Goal: Task Accomplishment & Management: Use online tool/utility

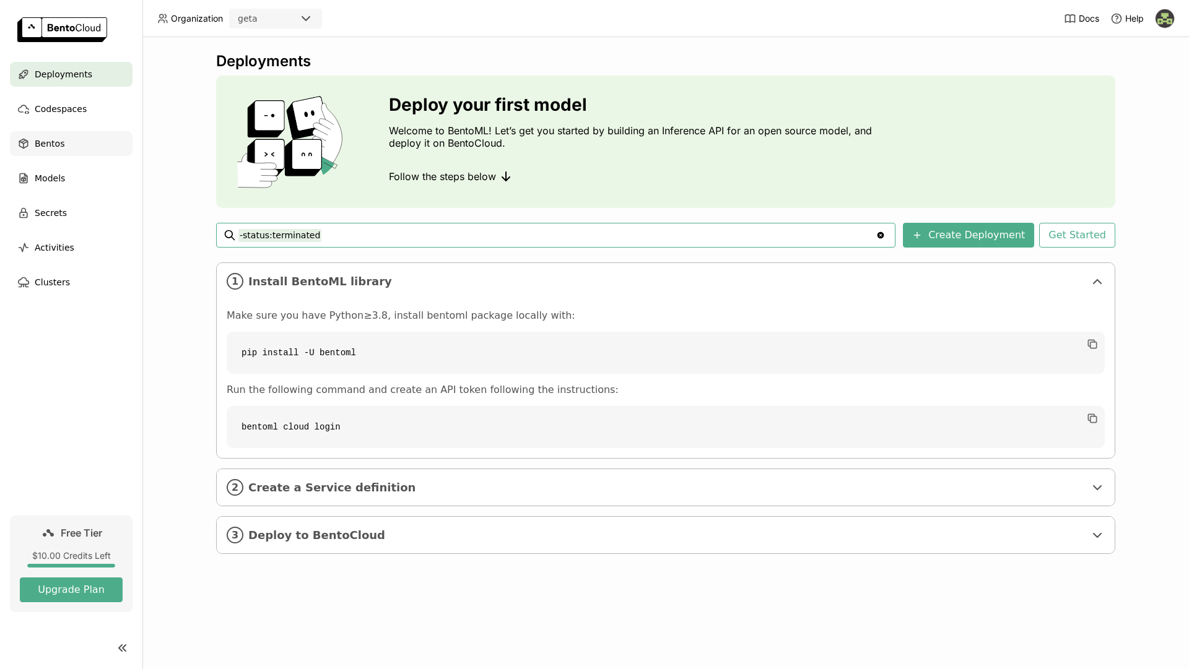
click at [53, 137] on span "Bentos" at bounding box center [50, 143] width 30 height 15
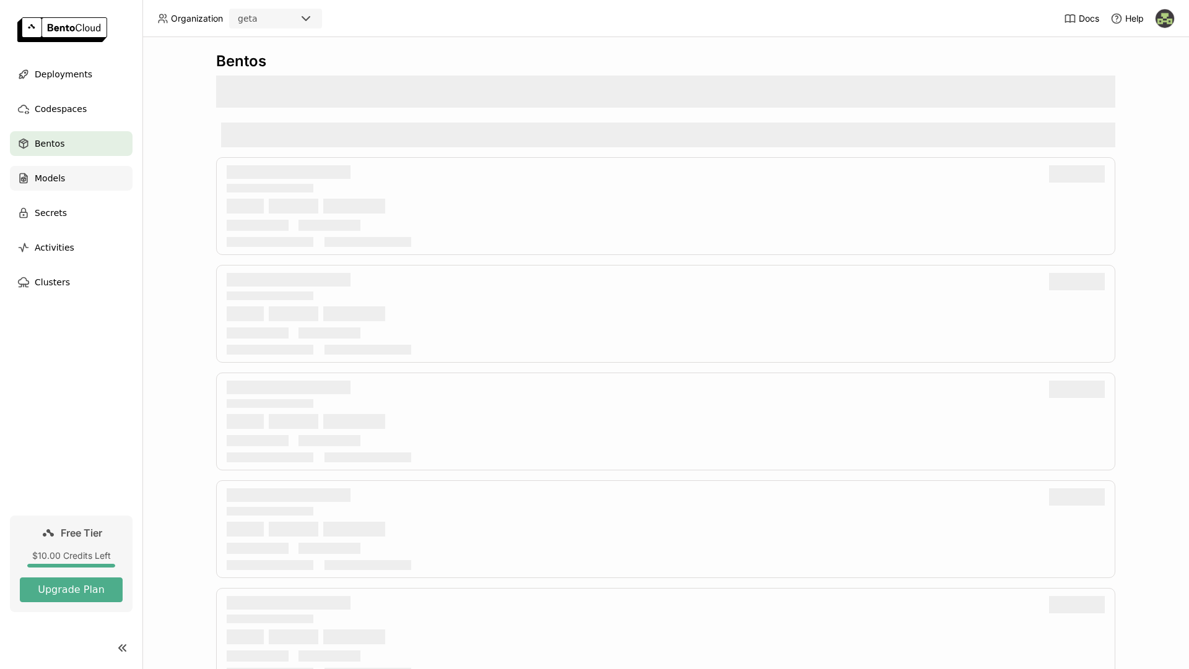
click at [58, 184] on span "Models" at bounding box center [50, 178] width 30 height 15
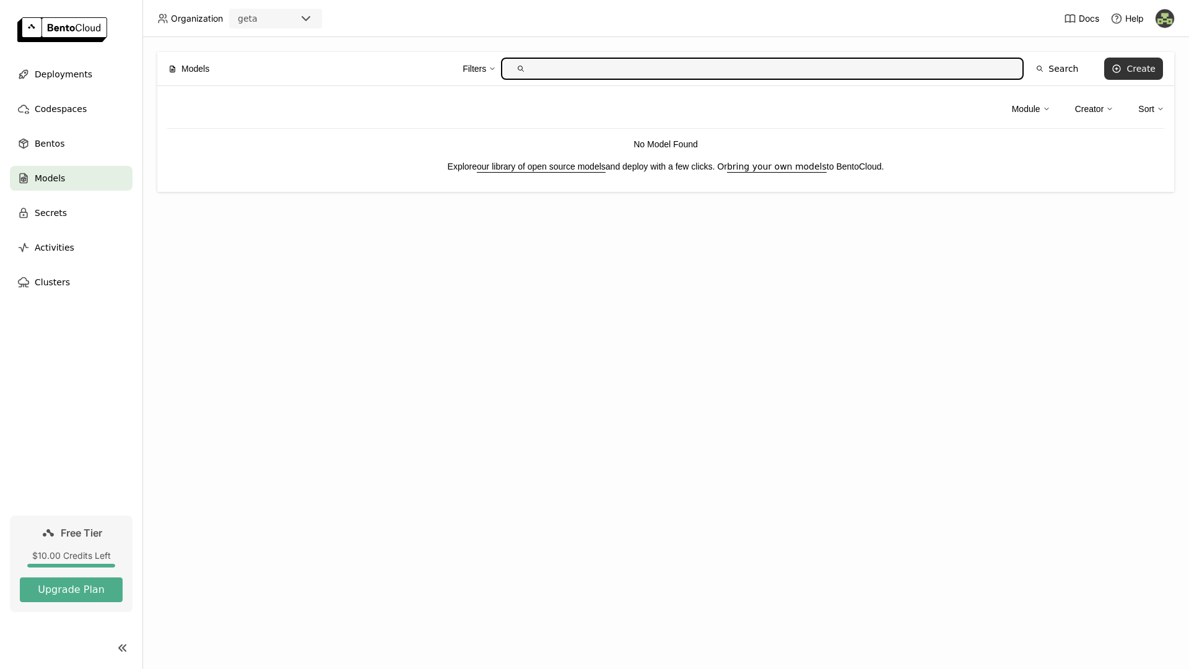
click at [1135, 71] on div "Create" at bounding box center [1140, 69] width 29 height 10
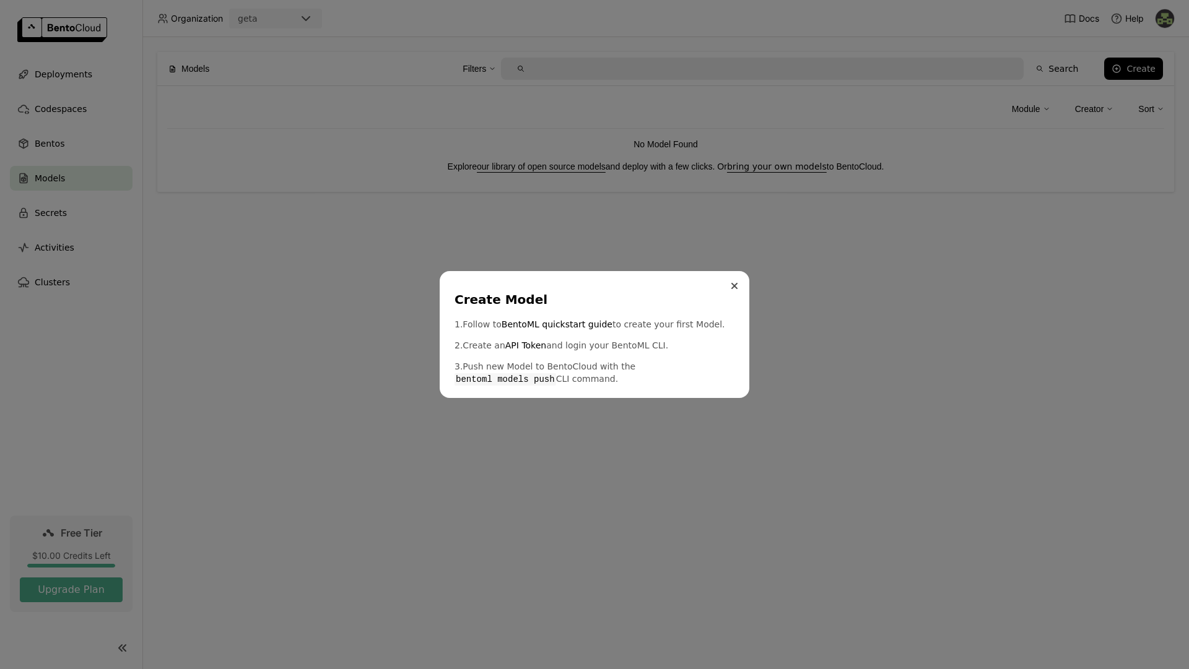
click at [732, 287] on icon "Close" at bounding box center [734, 286] width 5 height 5
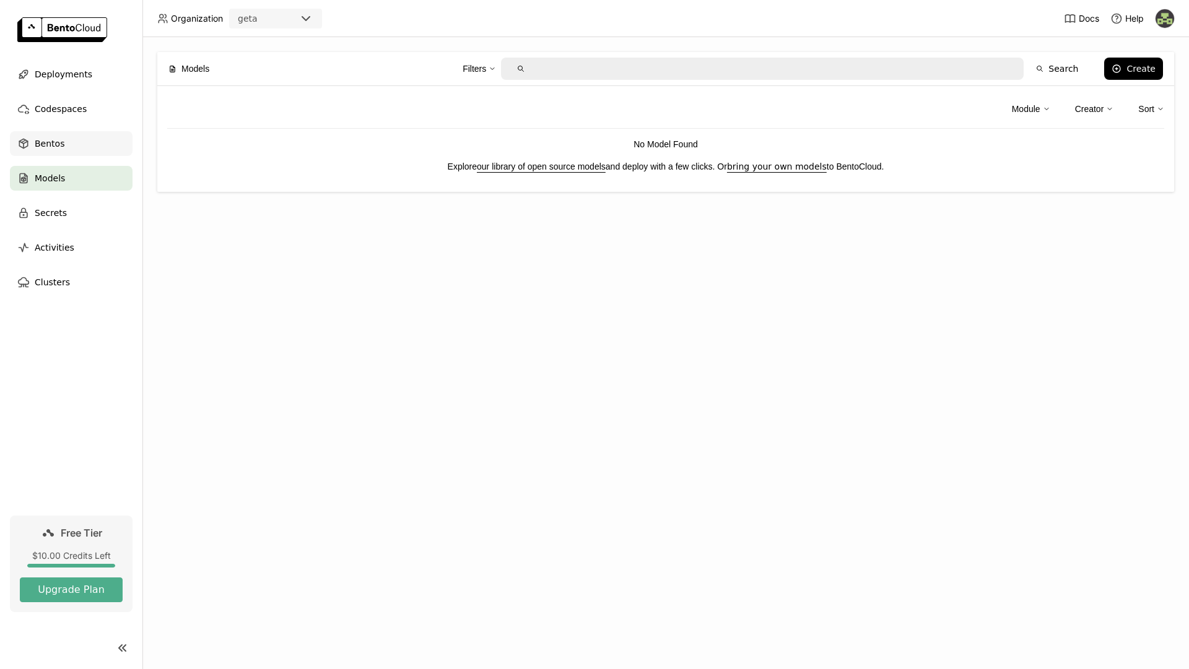
click at [50, 145] on span "Bentos" at bounding box center [50, 143] width 30 height 15
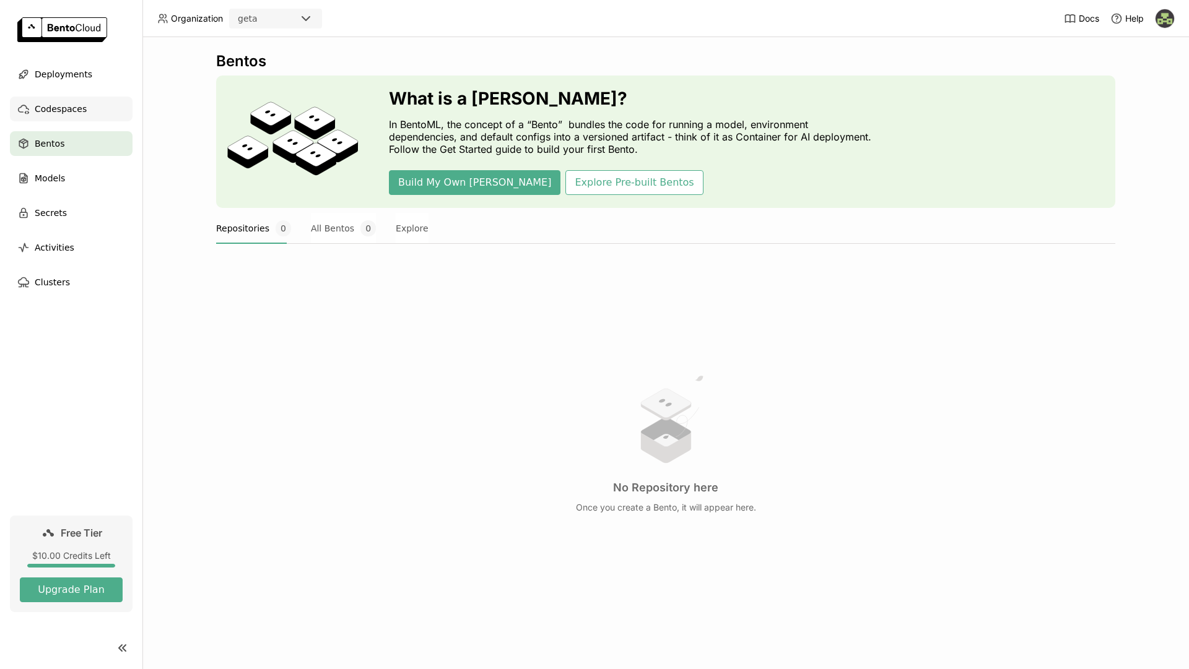
click at [77, 111] on span "Codespaces" at bounding box center [61, 109] width 52 height 15
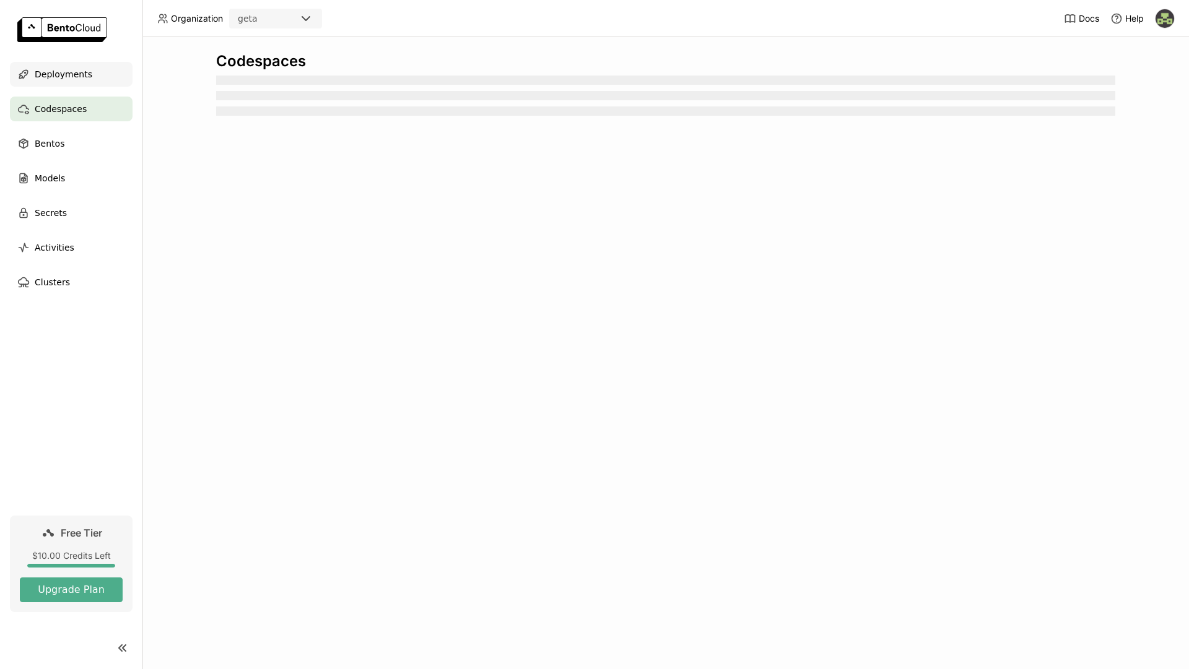
click at [74, 76] on span "Deployments" at bounding box center [64, 74] width 58 height 15
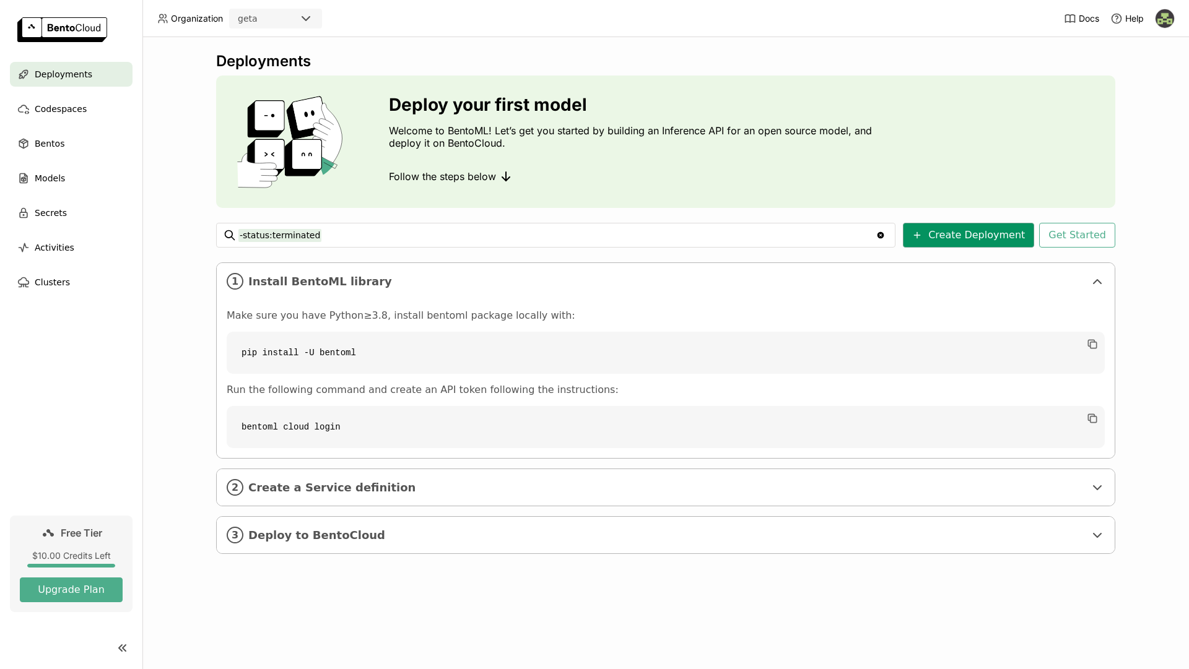
click at [999, 233] on button "Create Deployment" at bounding box center [968, 235] width 131 height 25
